Goal: Transaction & Acquisition: Purchase product/service

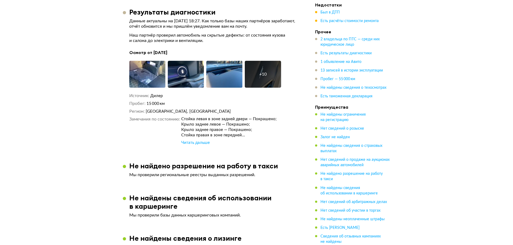
scroll to position [872, 0]
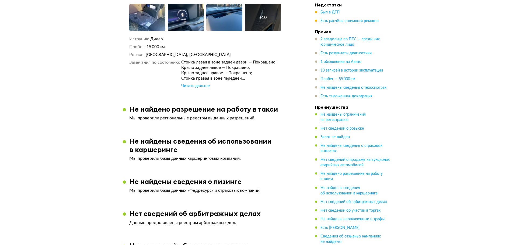
click at [197, 89] on div "Читать дальше" at bounding box center [195, 85] width 29 height 5
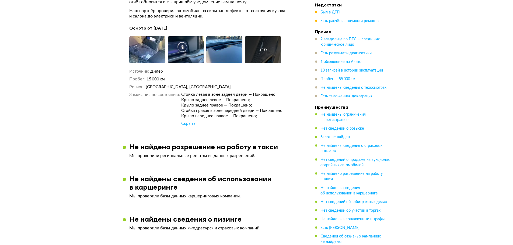
scroll to position [775, 0]
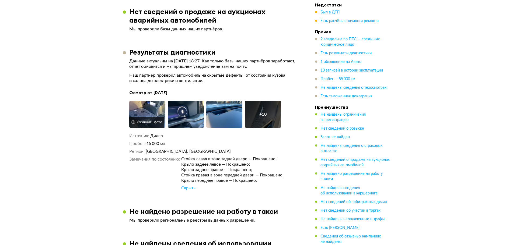
click at [155, 115] on img at bounding box center [147, 114] width 36 height 27
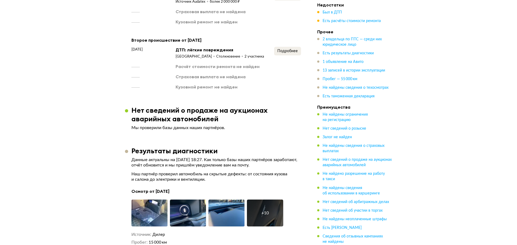
scroll to position [614, 0]
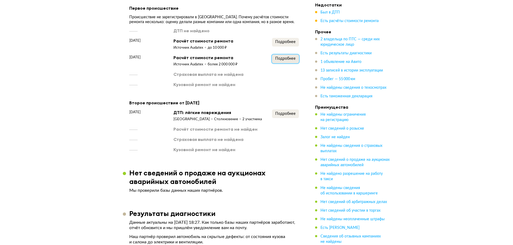
click at [292, 62] on button "Подробнее" at bounding box center [285, 59] width 27 height 9
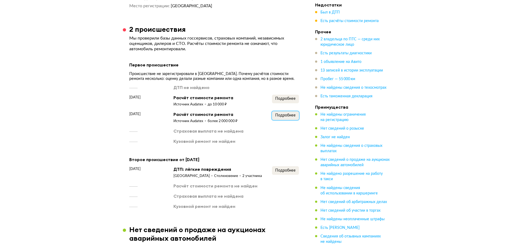
scroll to position [517, 0]
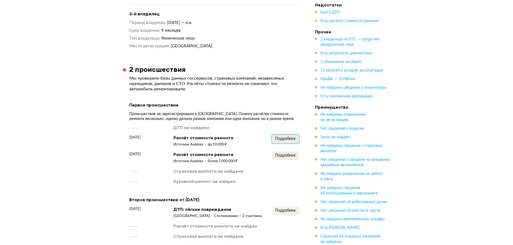
click at [289, 141] on span "Подробнее" at bounding box center [285, 139] width 20 height 4
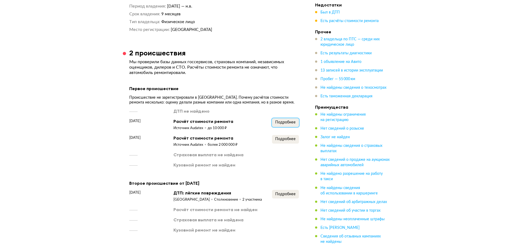
scroll to position [549, 0]
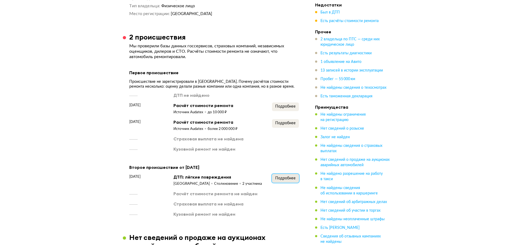
click at [292, 180] on button "Подробнее" at bounding box center [285, 178] width 27 height 9
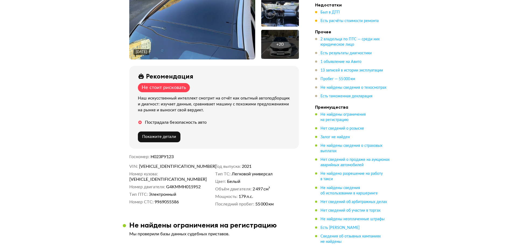
scroll to position [129, 0]
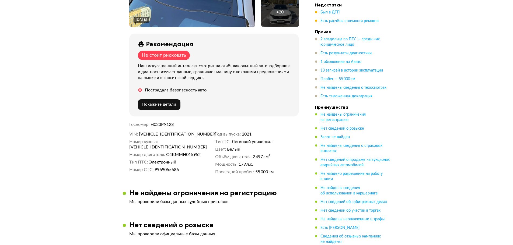
click at [159, 125] on span "Н023РУ123" at bounding box center [161, 124] width 23 height 4
copy span "Н023РУ123"
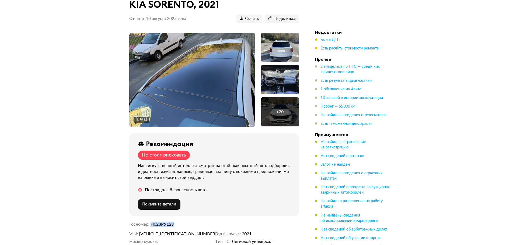
scroll to position [0, 0]
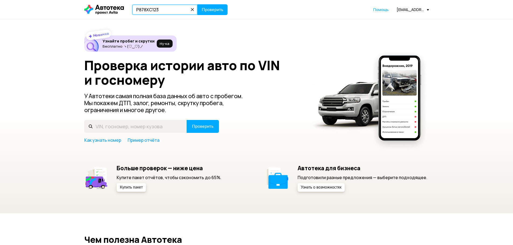
type input "Р878ХС123"
click at [197, 4] on button "Проверить" at bounding box center [212, 9] width 30 height 11
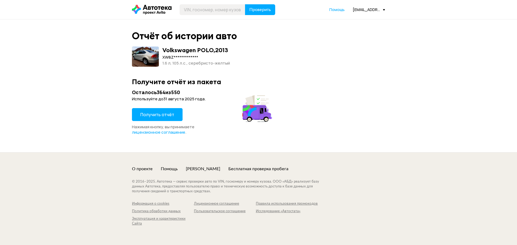
click at [162, 113] on span "Получить отчёт" at bounding box center [157, 115] width 34 height 6
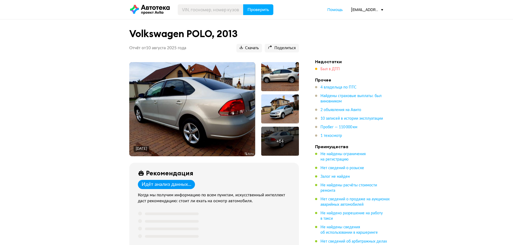
click at [332, 70] on span "Был в ДТП" at bounding box center [329, 69] width 19 height 4
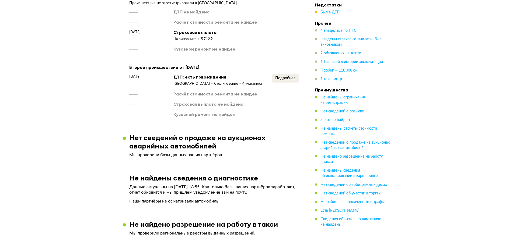
scroll to position [683, 0]
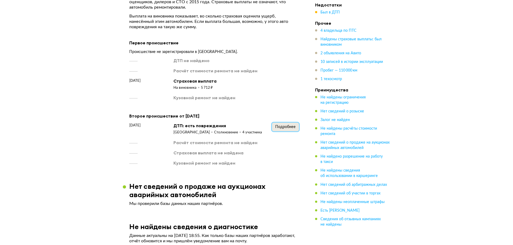
click at [286, 125] on button "Подробнее" at bounding box center [285, 127] width 27 height 9
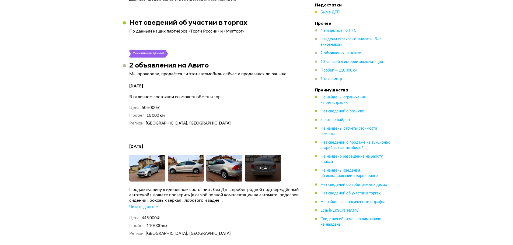
scroll to position [1199, 0]
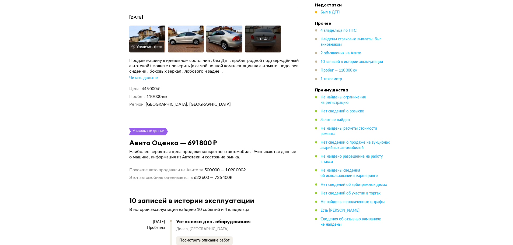
click at [137, 38] on img at bounding box center [147, 39] width 36 height 27
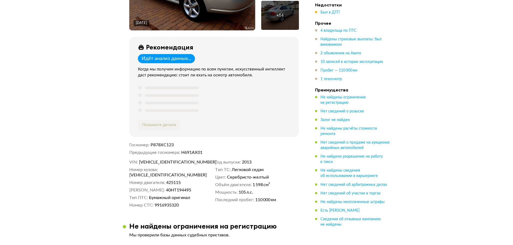
scroll to position [166, 0]
